Goal: Task Accomplishment & Management: Use online tool/utility

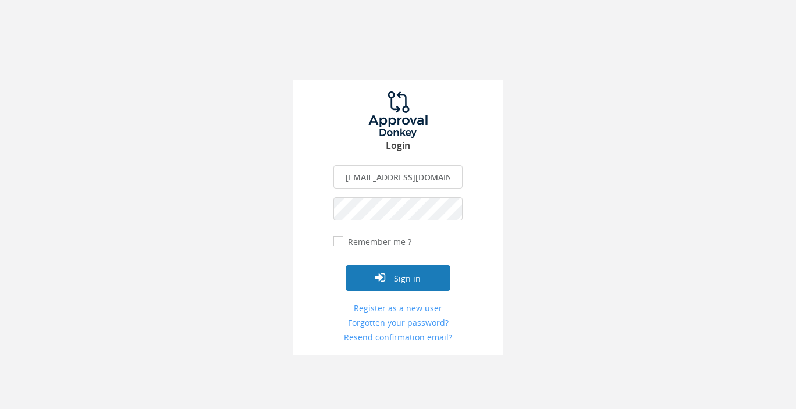
click at [401, 278] on button "Sign in" at bounding box center [398, 278] width 105 height 26
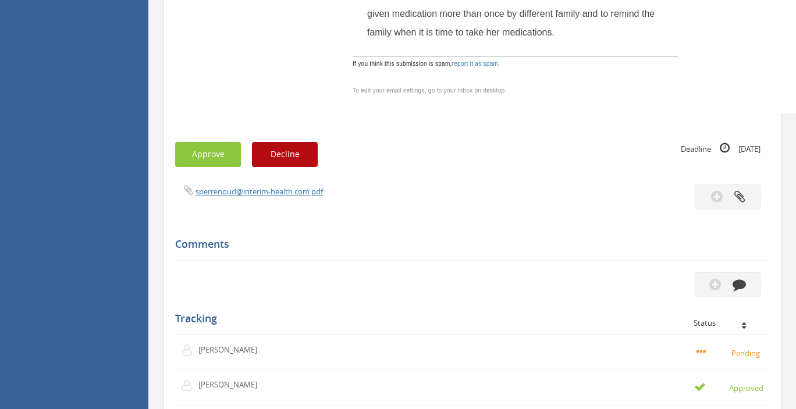
scroll to position [676, 0]
click at [210, 156] on button "Approve" at bounding box center [208, 153] width 66 height 25
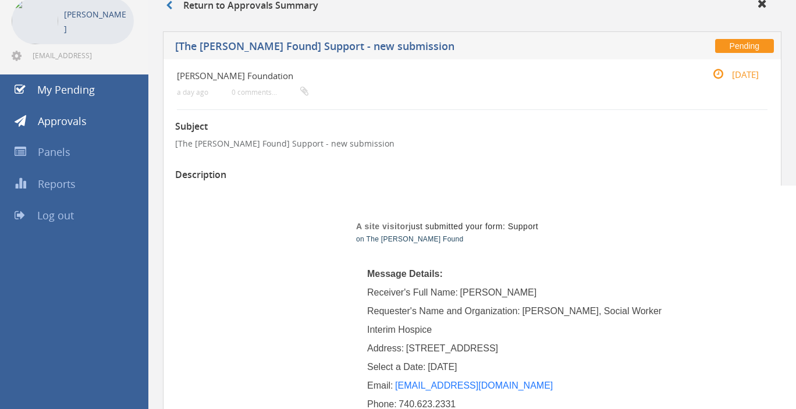
scroll to position [0, 0]
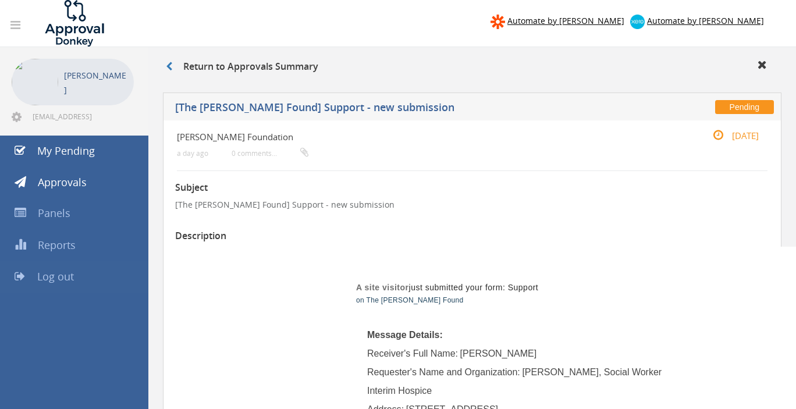
click at [68, 276] on span "Log out" at bounding box center [55, 277] width 37 height 14
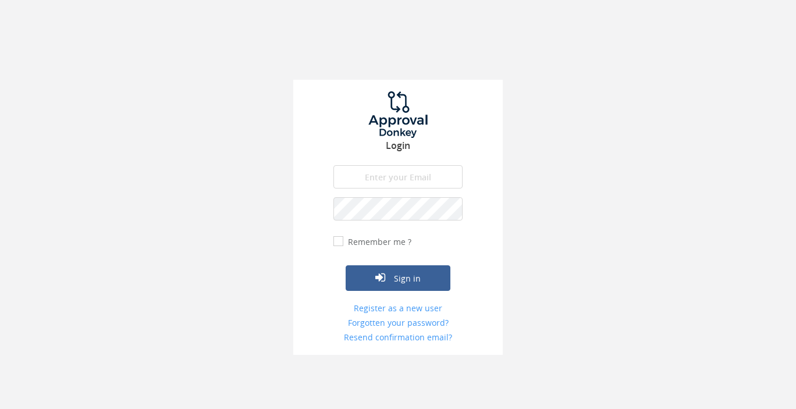
type input "[EMAIL_ADDRESS][DOMAIN_NAME]"
click at [396, 276] on button "Sign in" at bounding box center [398, 278] width 105 height 26
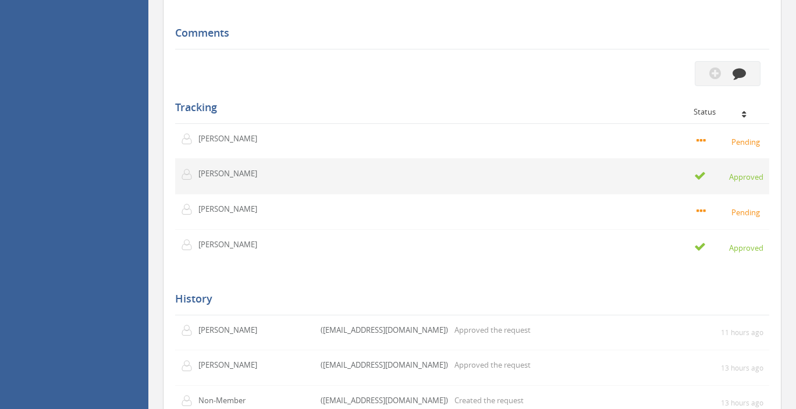
scroll to position [922, 0]
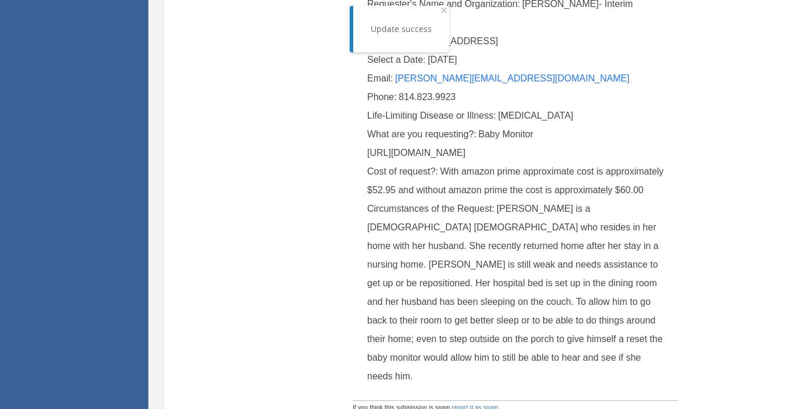
scroll to position [123, 0]
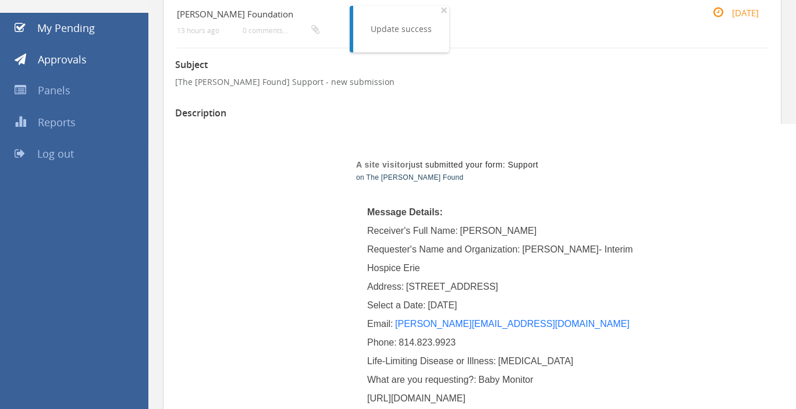
click at [57, 151] on span "Log out" at bounding box center [55, 154] width 37 height 14
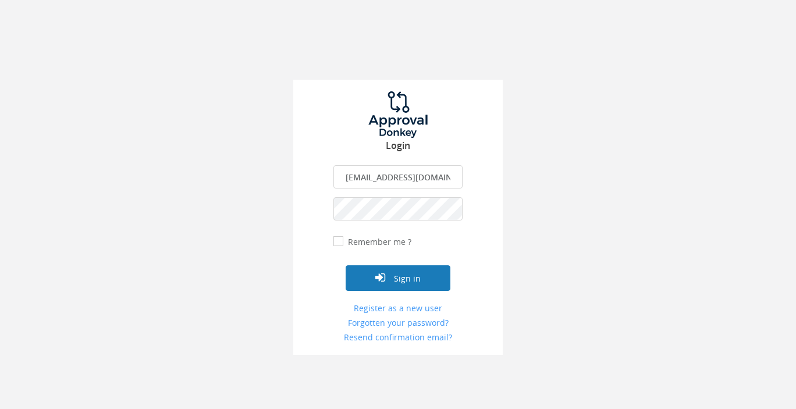
click at [384, 274] on icon "submit" at bounding box center [380, 278] width 10 height 12
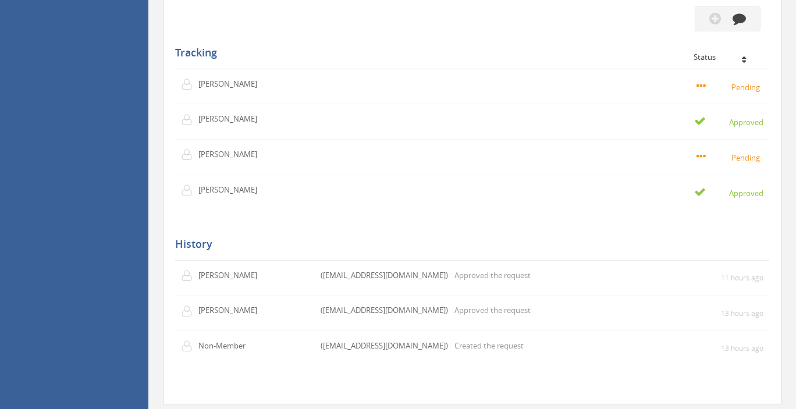
scroll to position [983, 0]
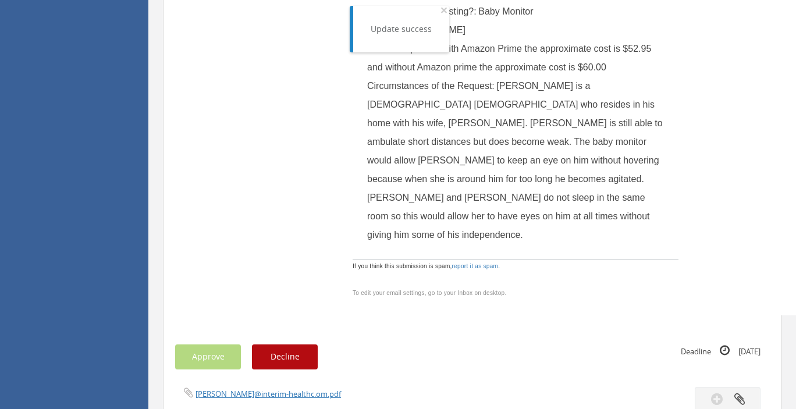
scroll to position [246, 0]
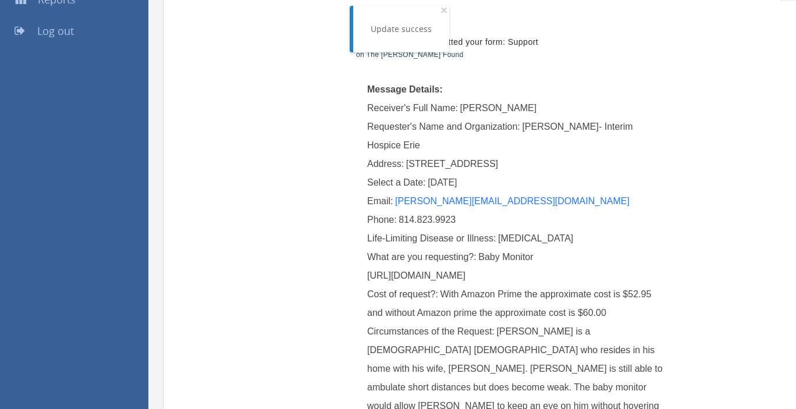
click at [44, 29] on span "Log out" at bounding box center [55, 31] width 37 height 14
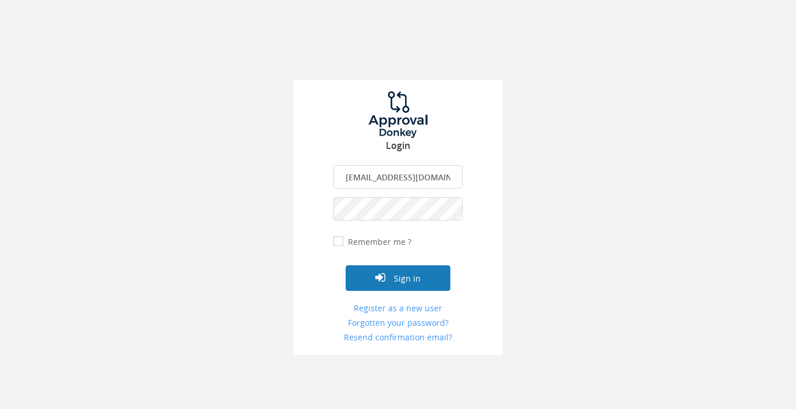
click at [403, 279] on button "Sign in" at bounding box center [398, 278] width 105 height 26
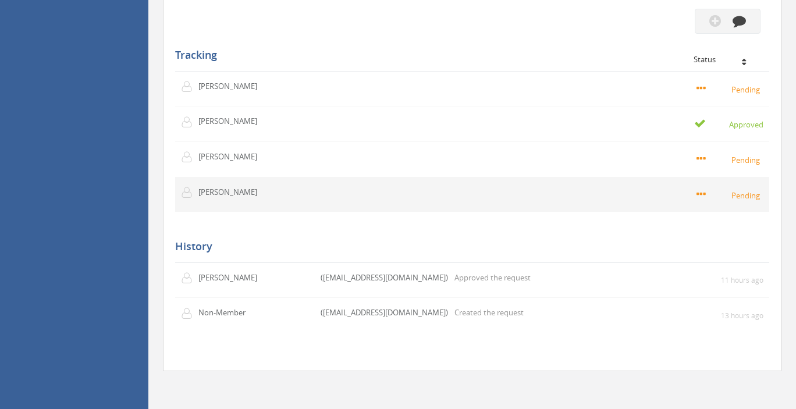
scroll to position [983, 0]
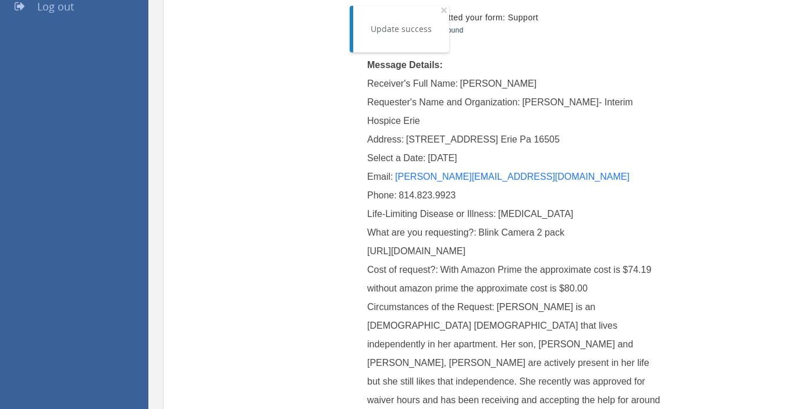
scroll to position [184, 0]
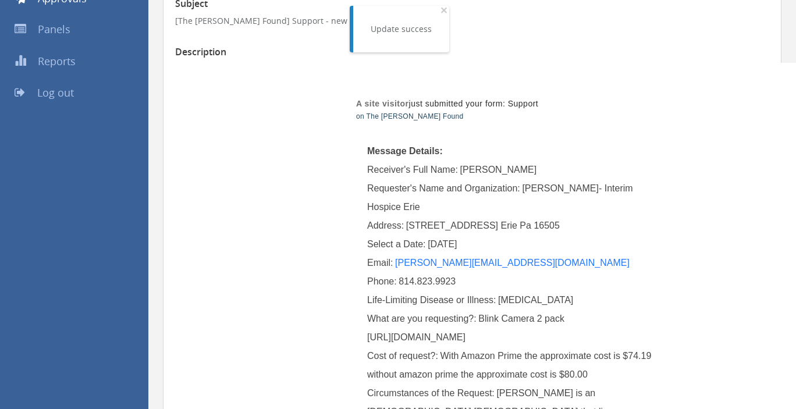
click at [65, 90] on span "Log out" at bounding box center [55, 93] width 37 height 14
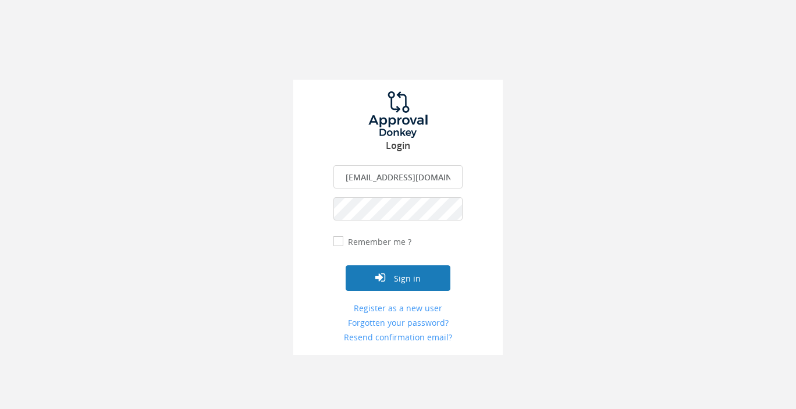
click at [388, 276] on button "Sign in" at bounding box center [398, 278] width 105 height 26
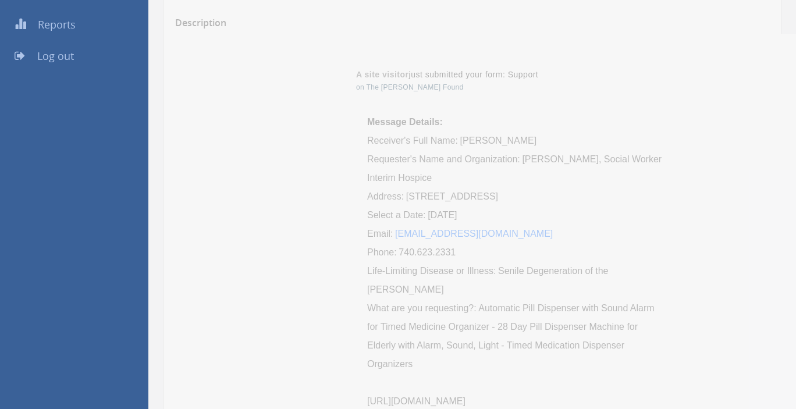
scroll to position [184, 0]
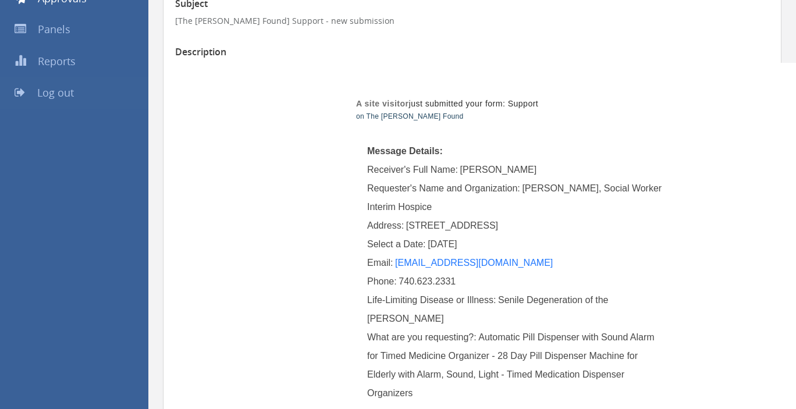
click at [48, 90] on span "Log out" at bounding box center [55, 93] width 37 height 14
